Goal: Task Accomplishment & Management: Manage account settings

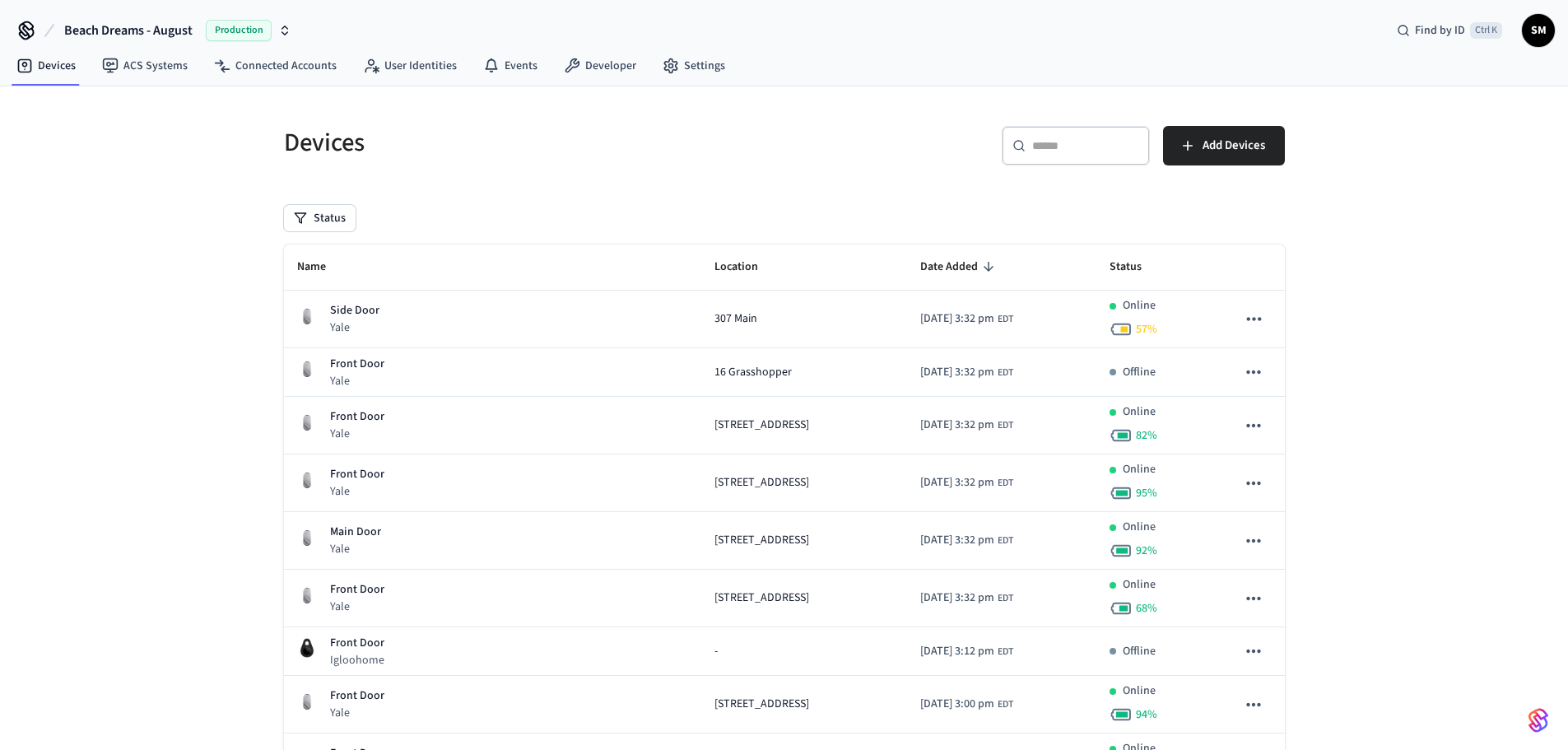
click at [1055, 144] on input "text" at bounding box center [1085, 145] width 107 height 16
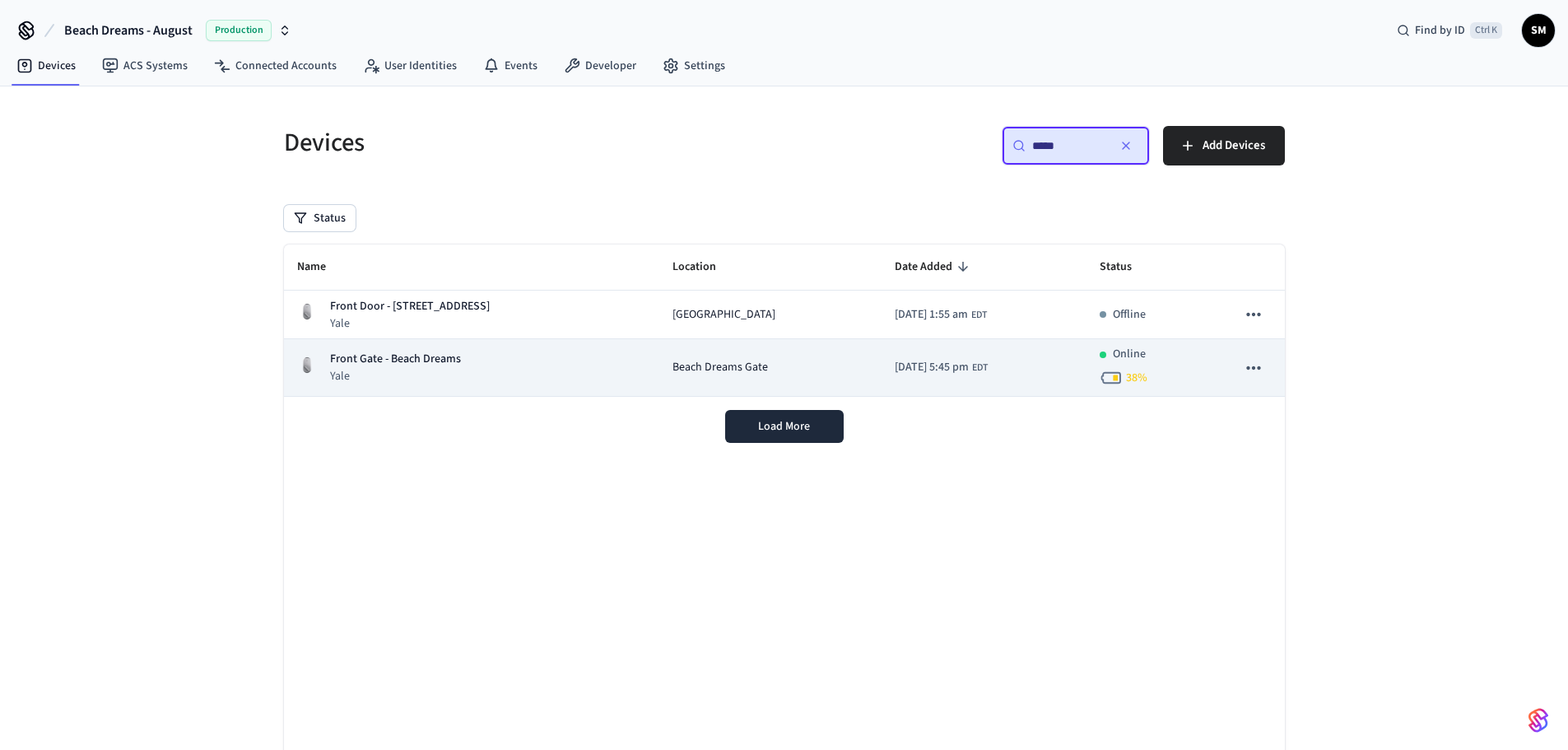
type input "*****"
click at [396, 359] on p "Front Gate - Beach Dreams" at bounding box center [396, 360] width 131 height 17
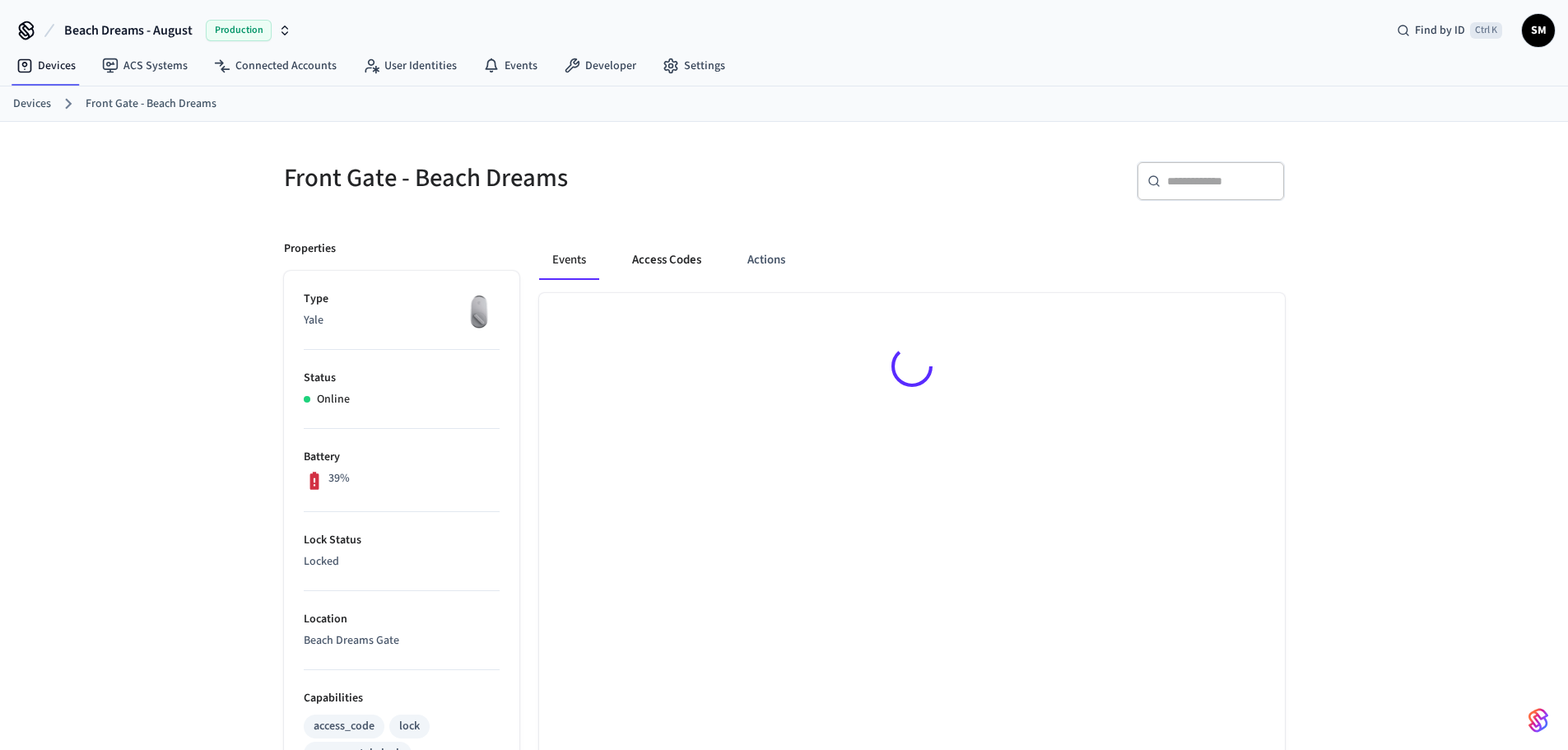
click at [667, 261] on button "Access Codes" at bounding box center [667, 260] width 95 height 40
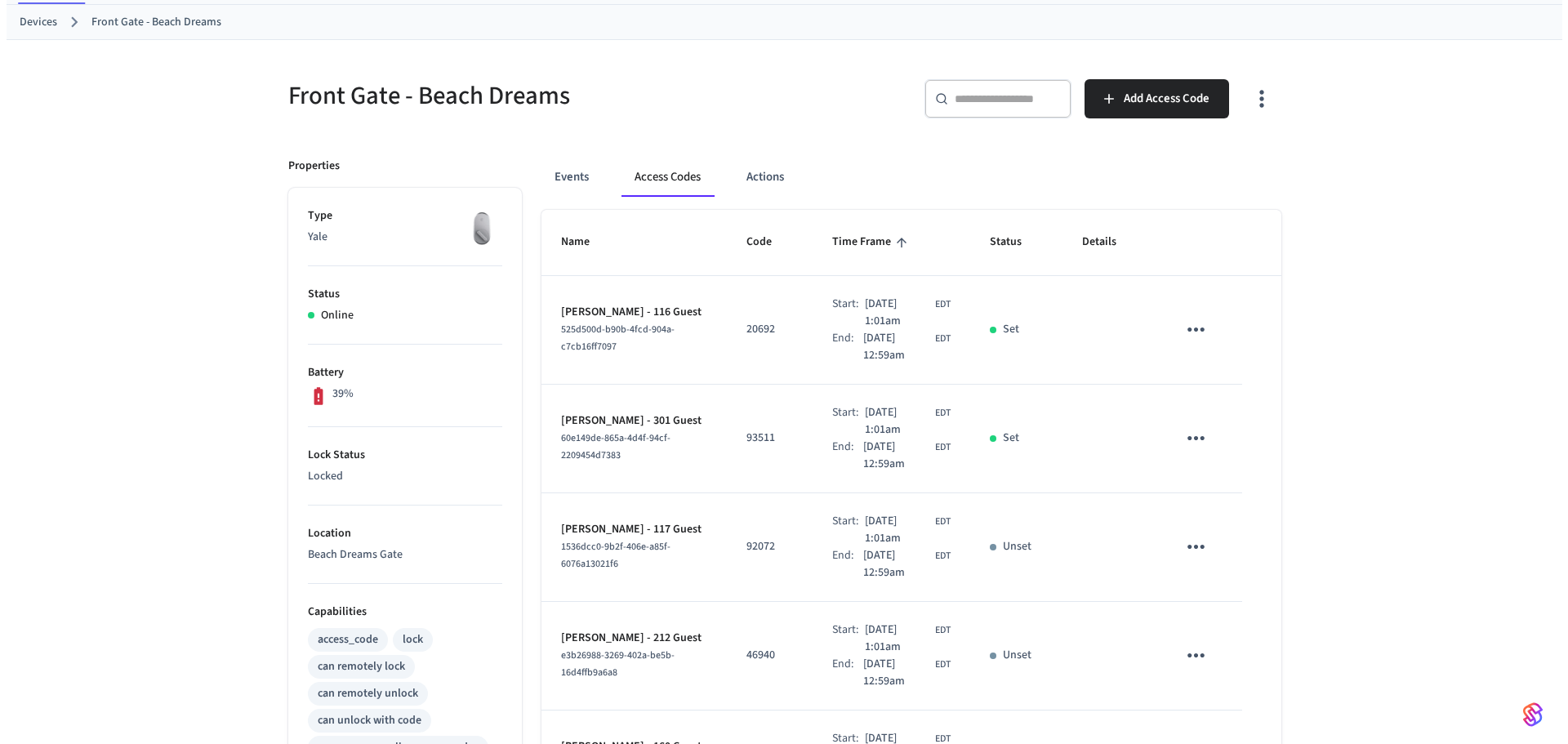
scroll to position [82, 0]
click at [1116, 102] on button "Add Access Code" at bounding box center [1149, 98] width 144 height 39
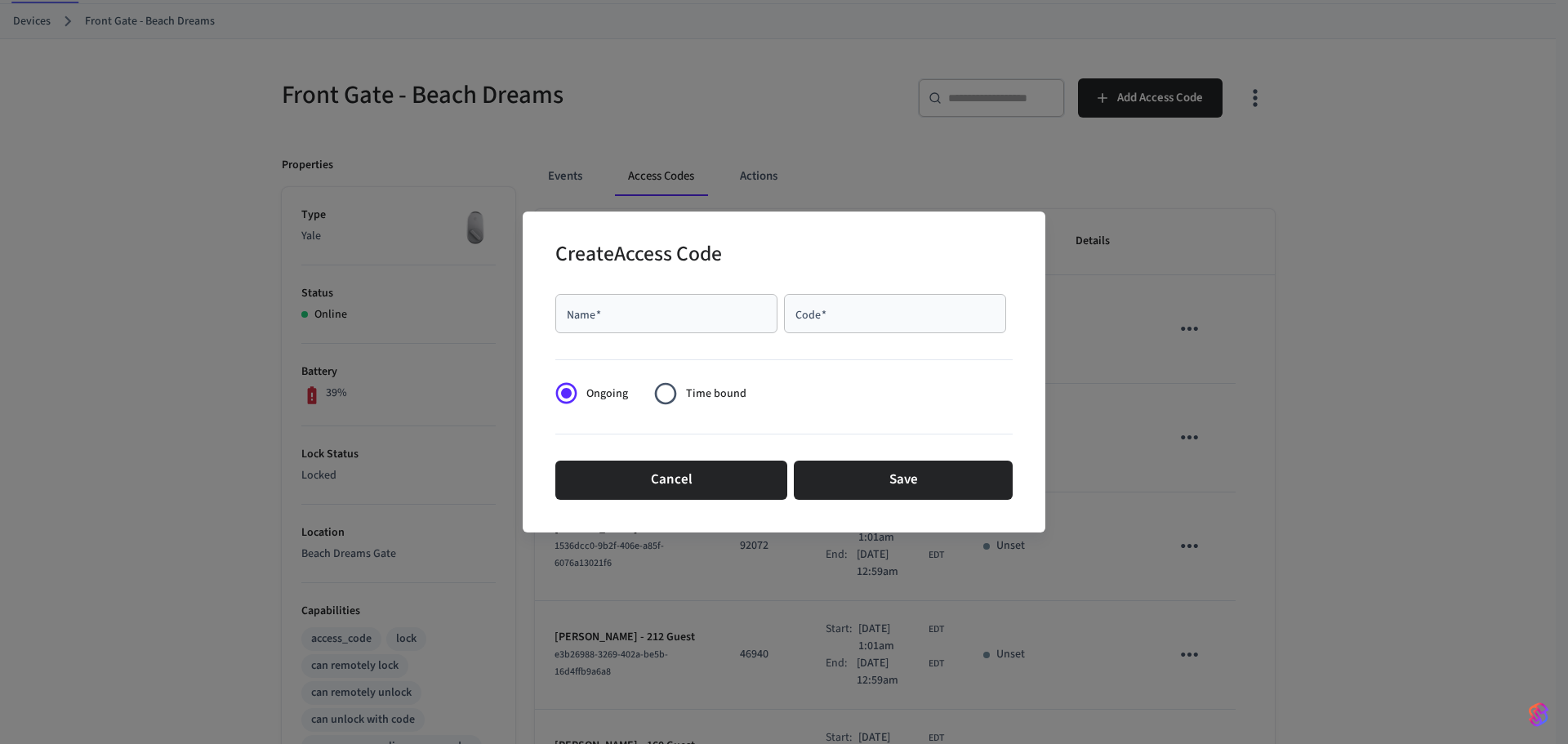
click at [628, 326] on div "Name   *" at bounding box center [666, 314] width 222 height 39
click at [610, 311] on input "Name   *" at bounding box center [665, 313] width 202 height 16
drag, startPoint x: 775, startPoint y: 257, endPoint x: 792, endPoint y: 265, distance: 18.8
click at [779, 257] on div "Create Access Code" at bounding box center [784, 256] width 457 height 49
click at [847, 334] on div "Code   *" at bounding box center [895, 314] width 222 height 39
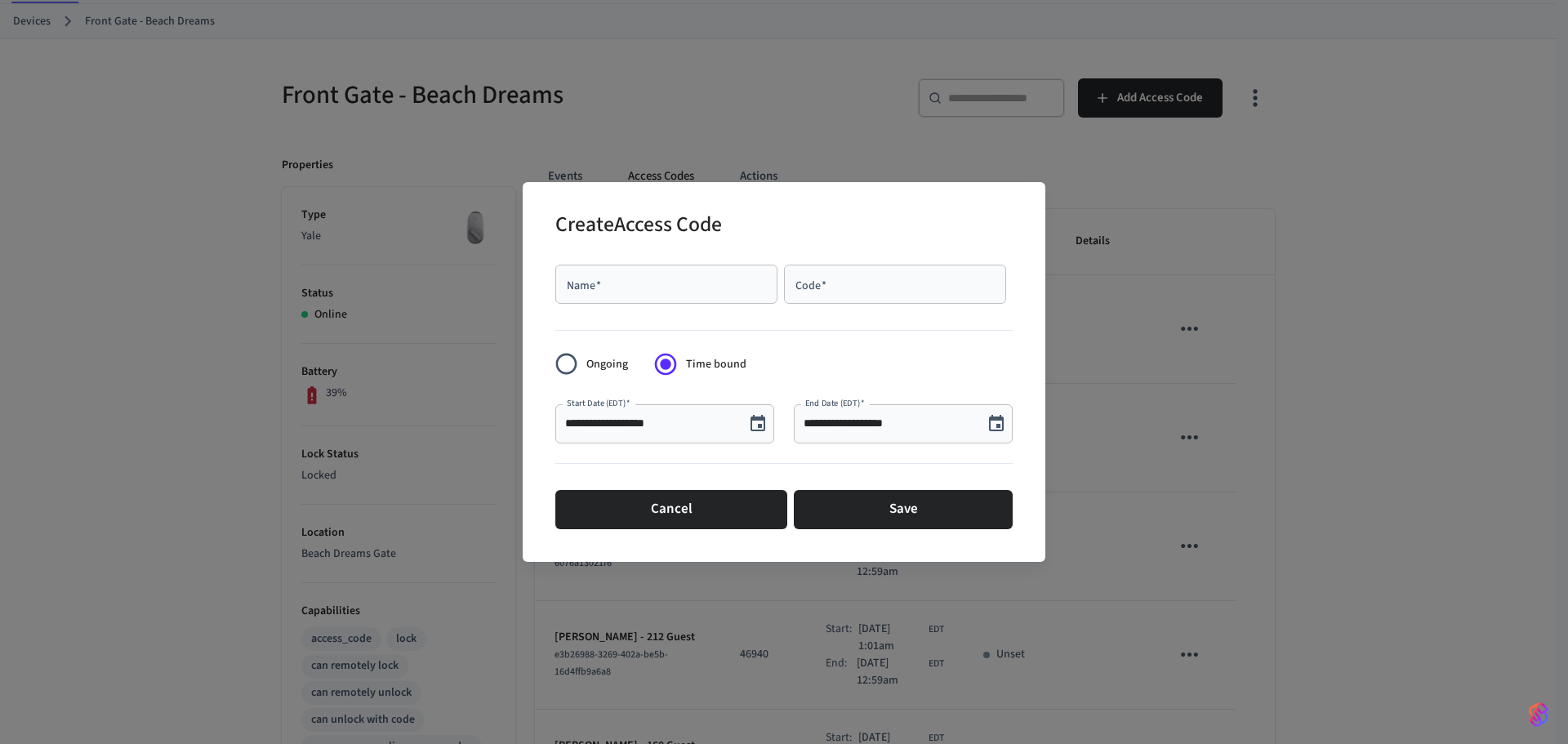
click at [987, 427] on icon "Choose date, selected date is Oct 7, 2025" at bounding box center [996, 423] width 20 height 20
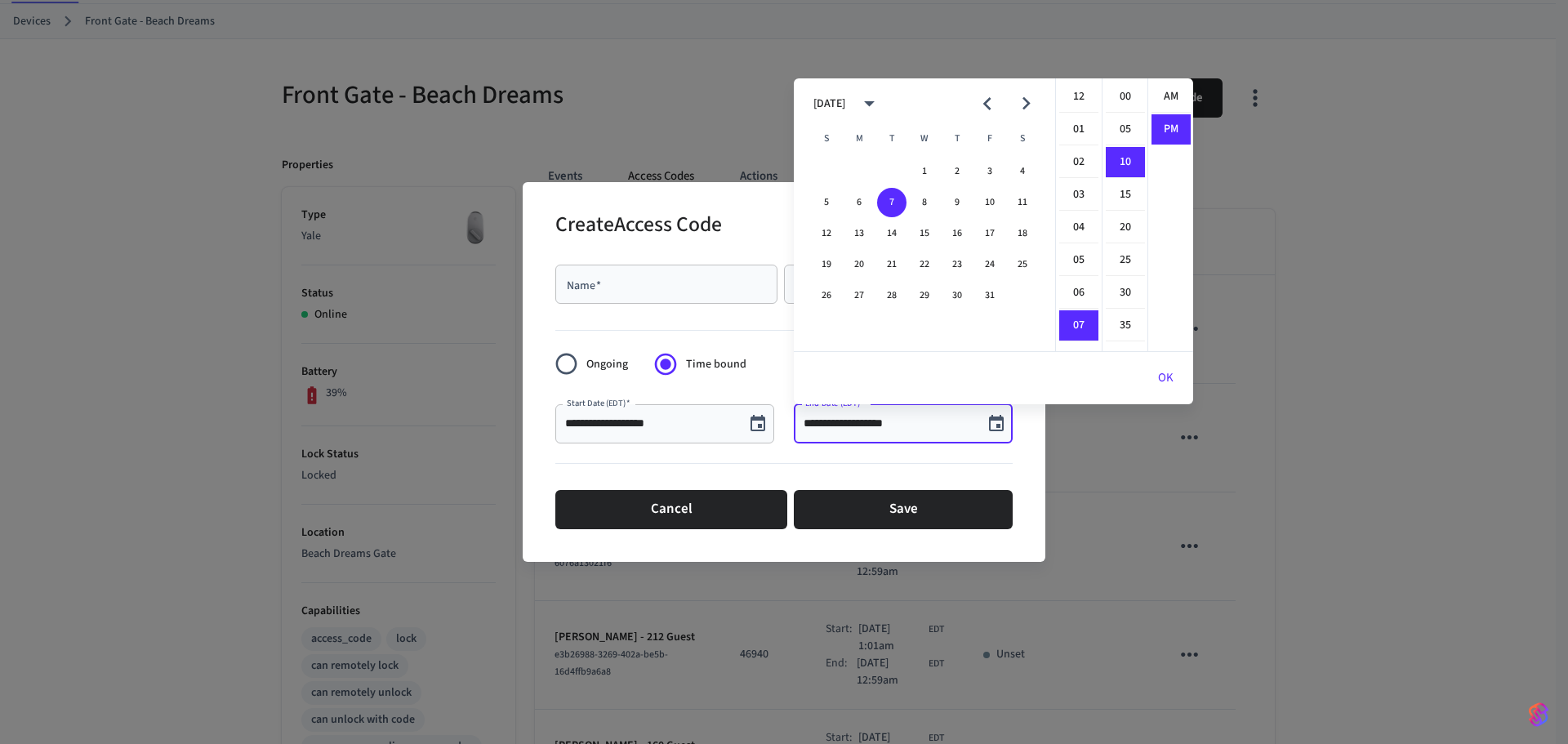
scroll to position [30, 0]
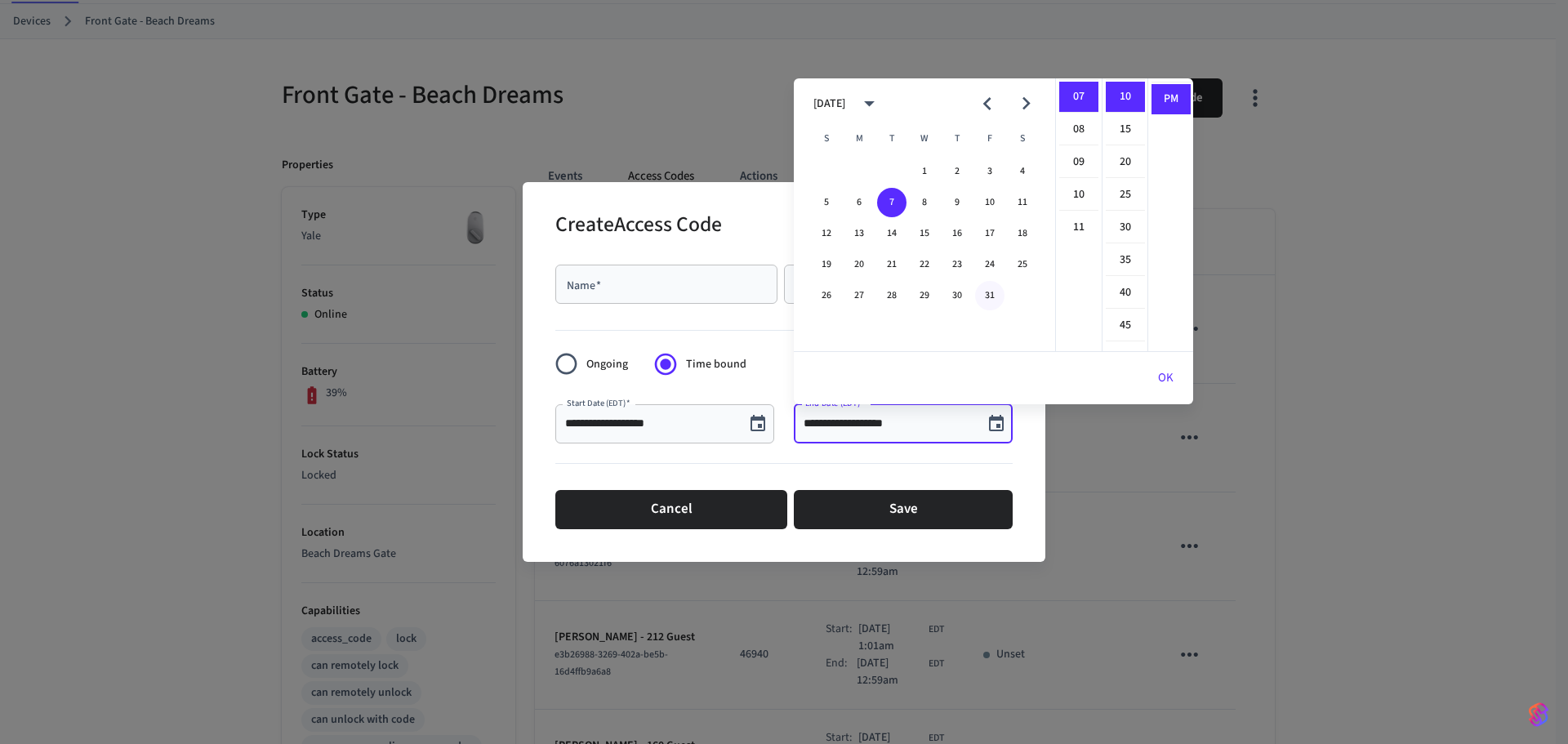
click at [991, 297] on button "31" at bounding box center [990, 295] width 29 height 29
click at [1071, 230] on li "11" at bounding box center [1078, 227] width 39 height 30
click at [1135, 269] on li "55" at bounding box center [1125, 262] width 39 height 30
click at [1181, 380] on button "OK" at bounding box center [1165, 378] width 55 height 39
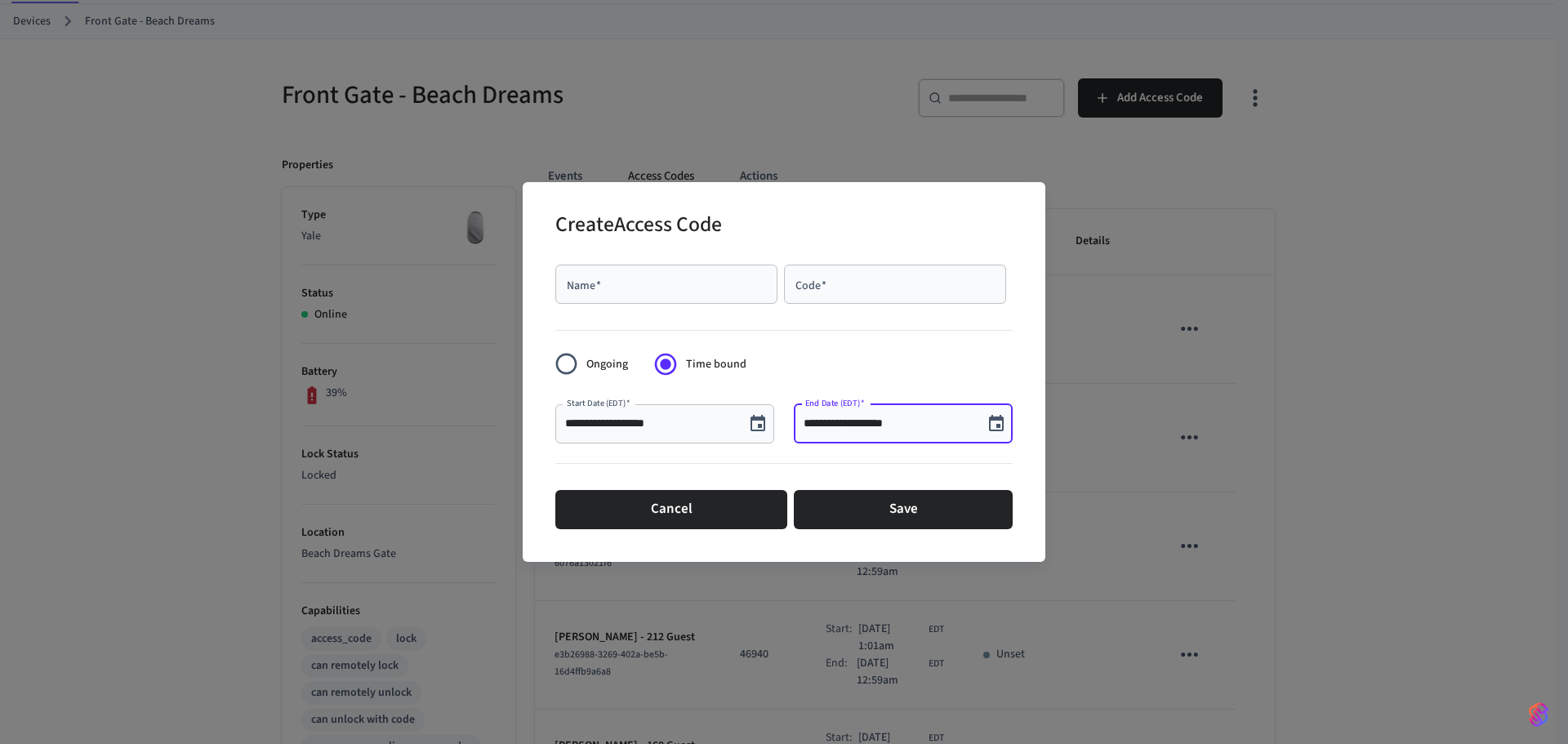
click at [881, 429] on input "**********" at bounding box center [888, 423] width 170 height 16
type input "**********"
click at [658, 292] on input "Name   *" at bounding box center [665, 284] width 202 height 16
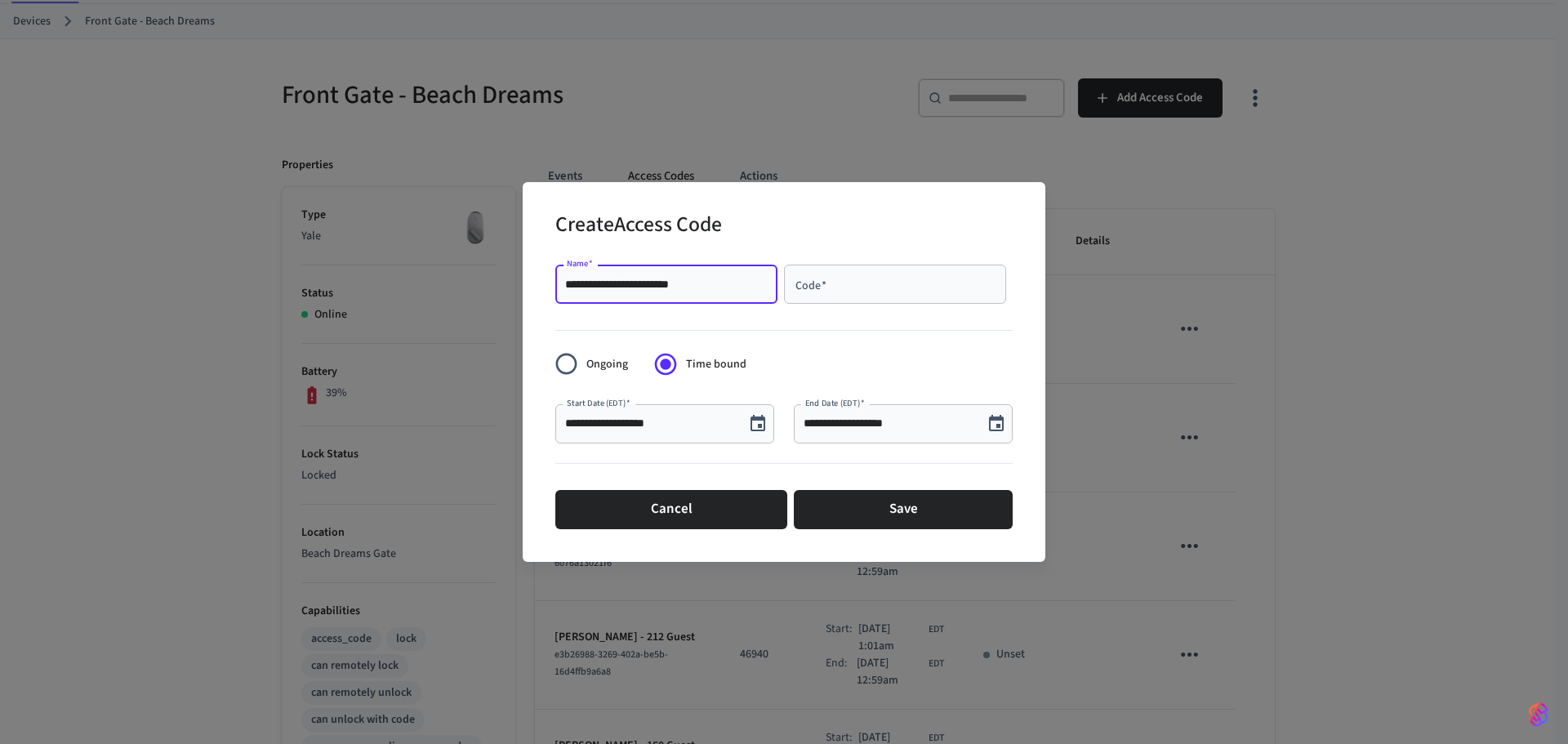
type input "**********"
drag, startPoint x: 832, startPoint y: 292, endPoint x: 794, endPoint y: 120, distance: 176.1
click at [832, 292] on input "Code   *" at bounding box center [894, 284] width 202 height 16
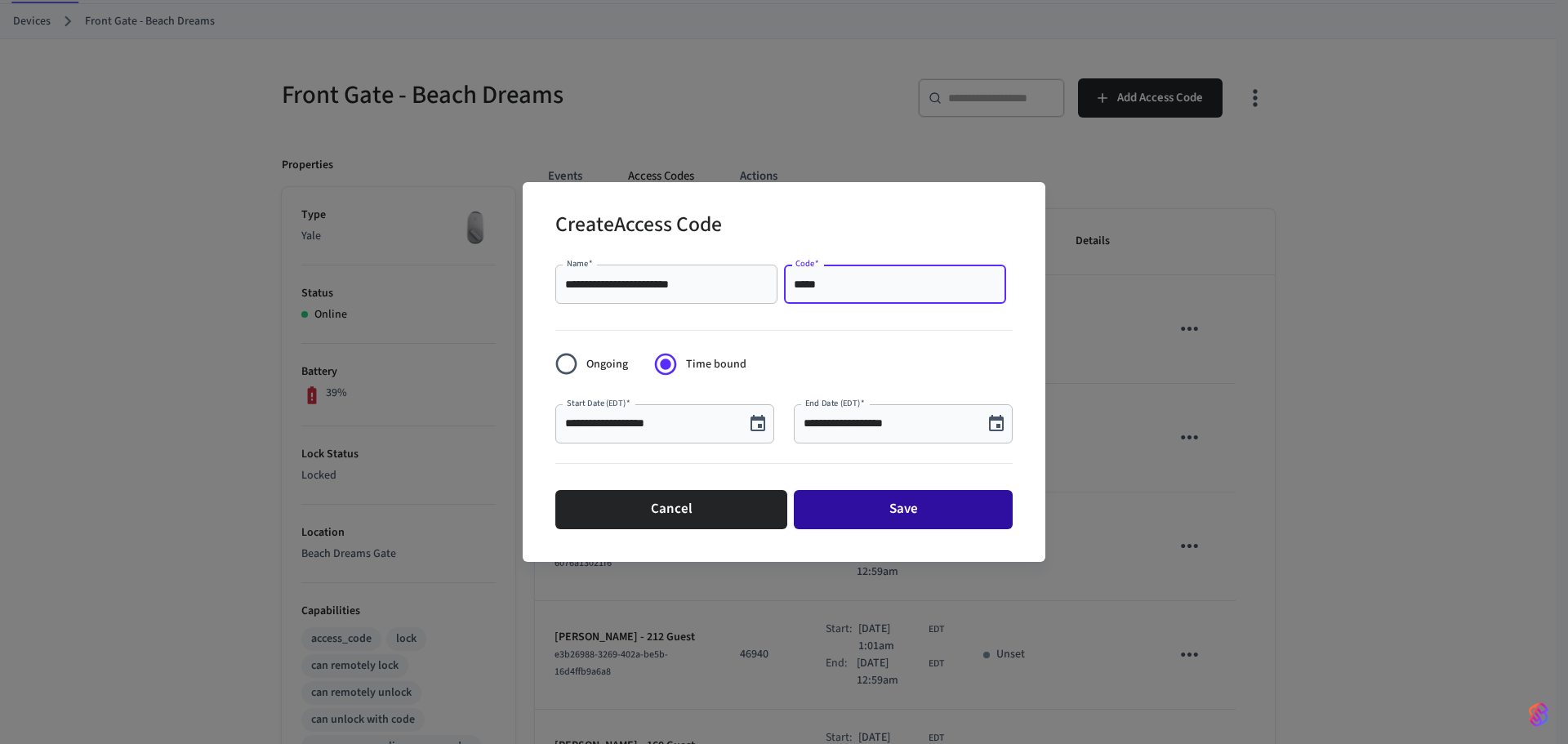
type input "*****"
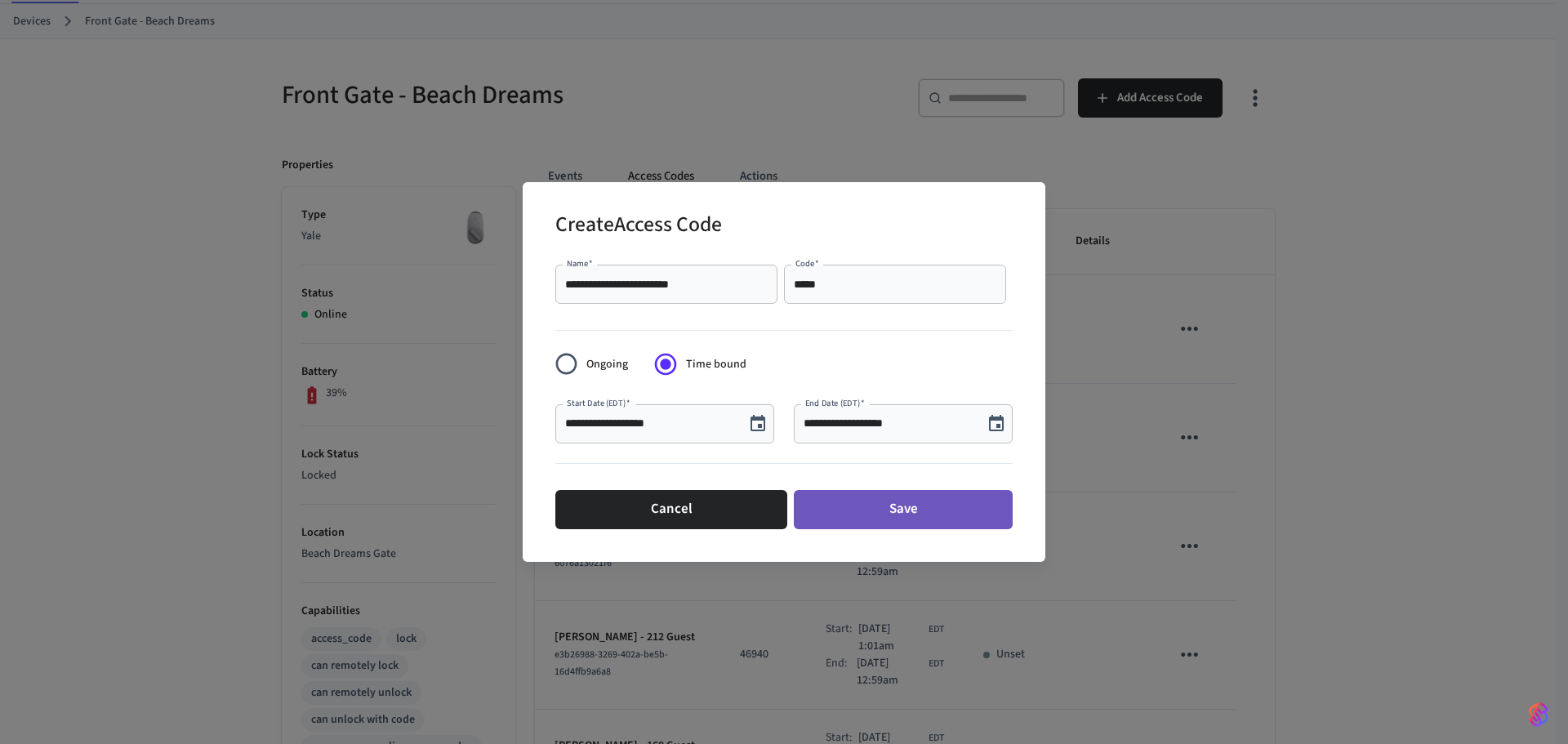
click at [924, 509] on button "Save" at bounding box center [903, 509] width 219 height 39
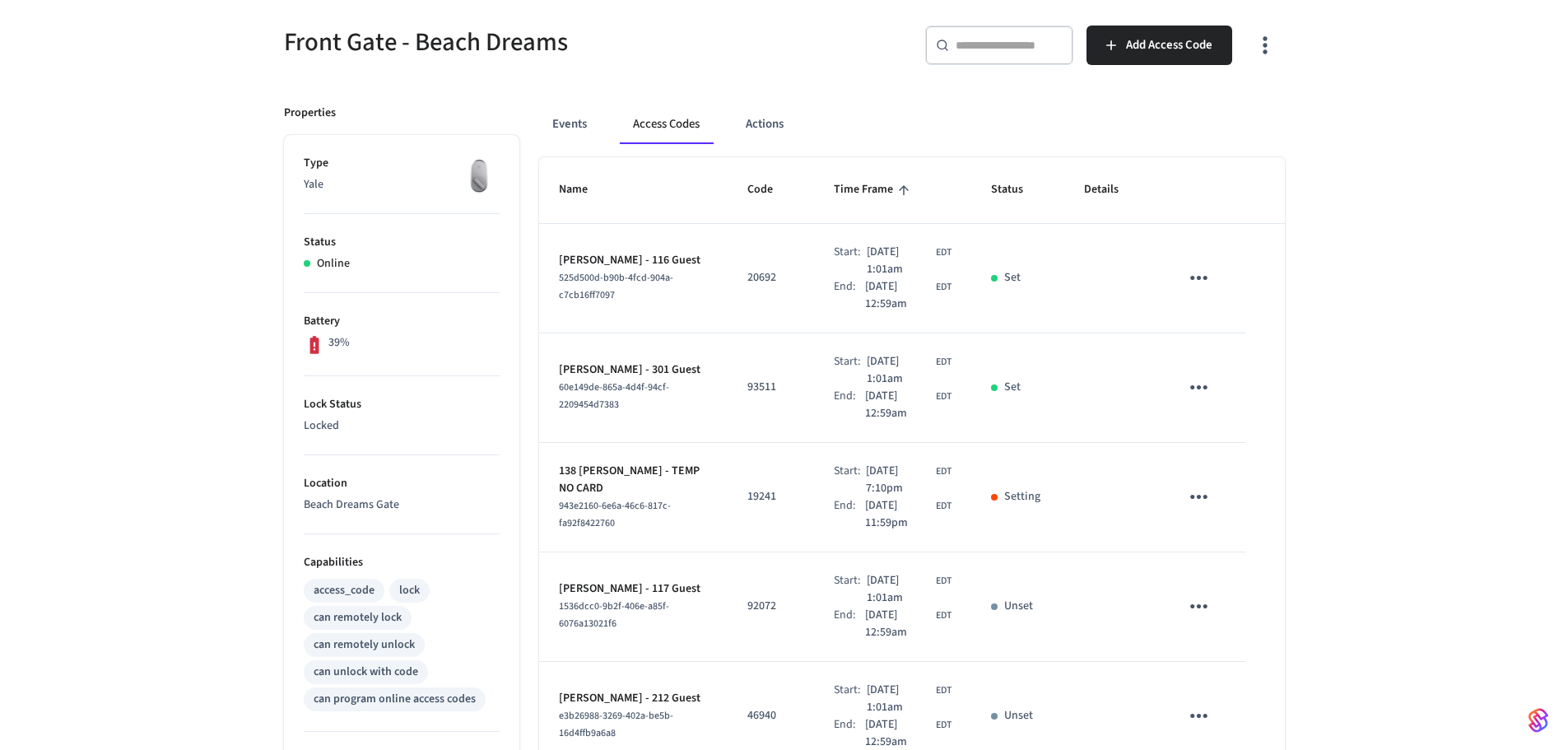
scroll to position [164, 0]
